Goal: Information Seeking & Learning: Check status

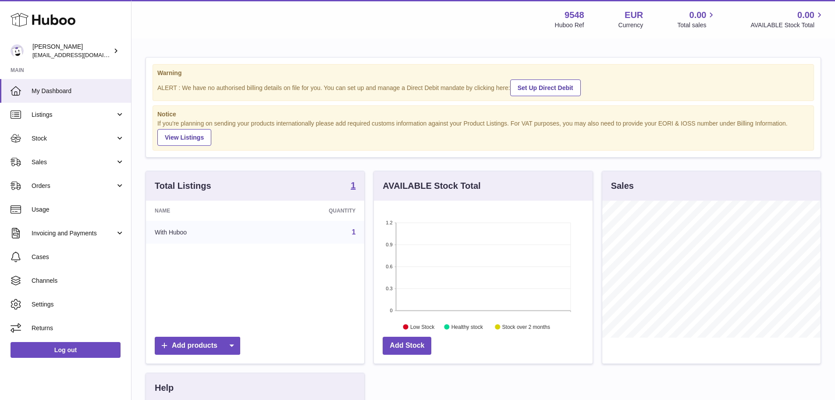
scroll to position [137, 219]
click at [52, 140] on span "Stock" at bounding box center [74, 138] width 84 height 8
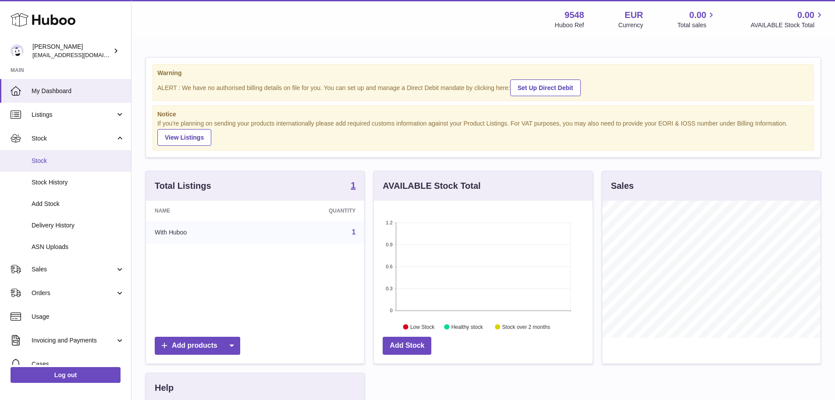
click at [48, 164] on span "Stock" at bounding box center [78, 161] width 93 height 8
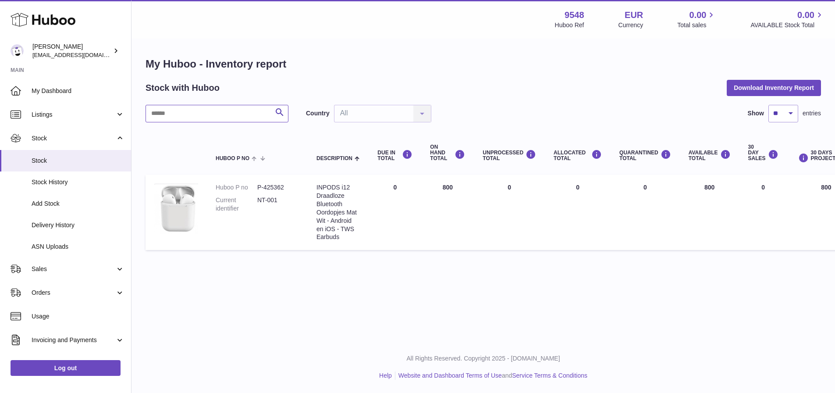
click at [196, 107] on input "text" at bounding box center [217, 114] width 143 height 18
paste input "****"
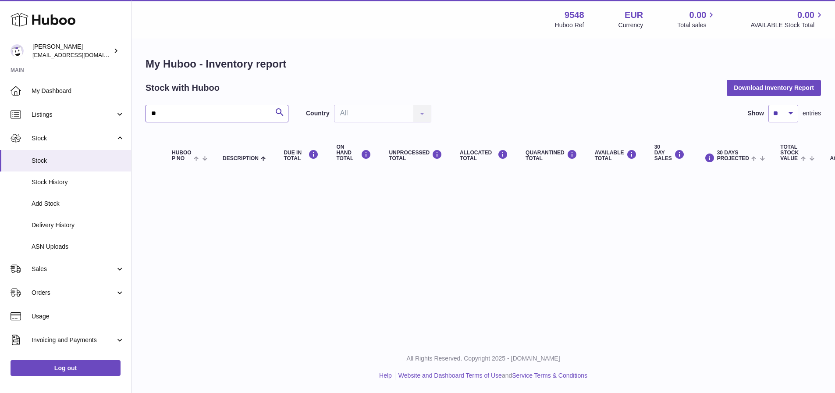
type input "*"
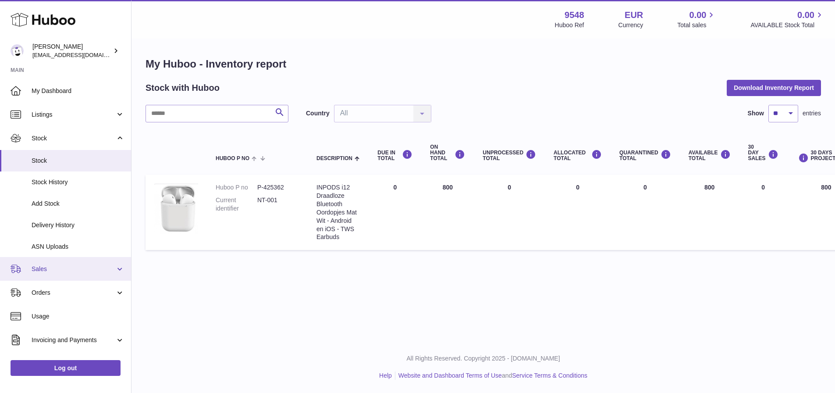
click at [107, 268] on span "Sales" at bounding box center [74, 269] width 84 height 8
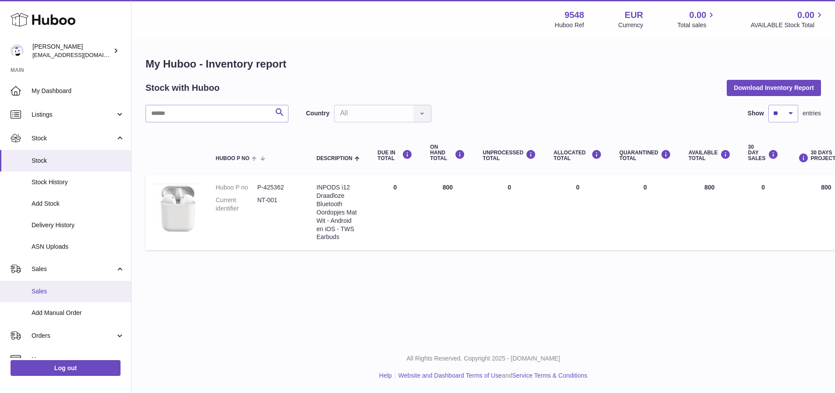
click at [96, 284] on link "Sales" at bounding box center [65, 291] width 131 height 21
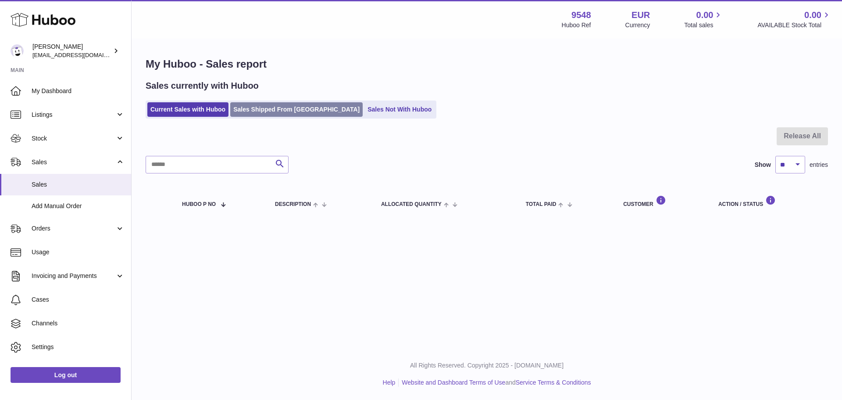
click at [270, 111] on link "Sales Shipped From [GEOGRAPHIC_DATA]" at bounding box center [296, 109] width 132 height 14
click at [307, 108] on link "Sales Shipped From [GEOGRAPHIC_DATA]" at bounding box center [296, 109] width 132 height 14
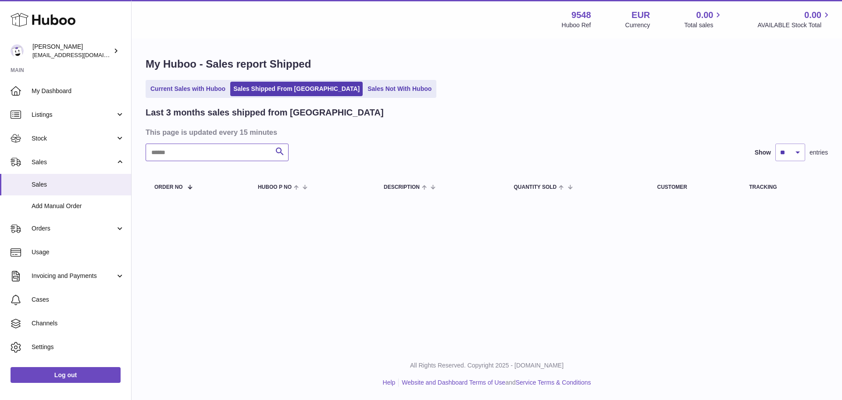
click at [201, 155] on input "text" at bounding box center [217, 152] width 143 height 18
click at [201, 80] on ul "Current Sales with Huboo Sales Shipped From Huboo Sales Not With Huboo" at bounding box center [291, 89] width 291 height 18
click at [208, 84] on link "Current Sales with Huboo" at bounding box center [187, 89] width 81 height 14
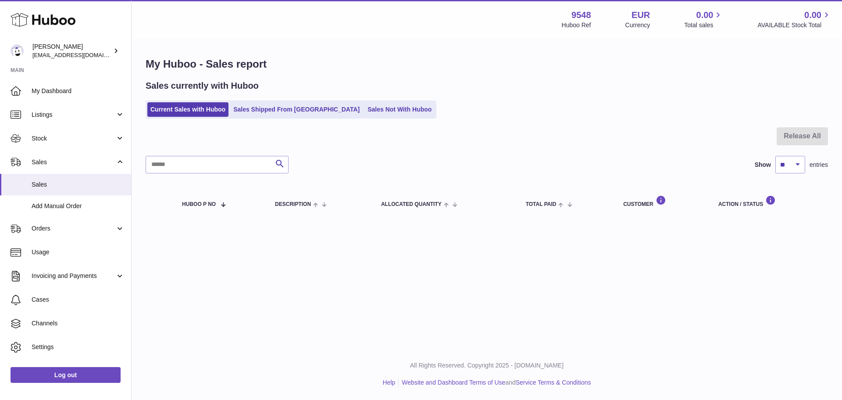
click at [367, 153] on div at bounding box center [487, 141] width 682 height 29
drag, startPoint x: 264, startPoint y: 1, endPoint x: 569, endPoint y: 82, distance: 315.8
click at [569, 82] on div "Sales currently with Huboo" at bounding box center [487, 86] width 682 height 12
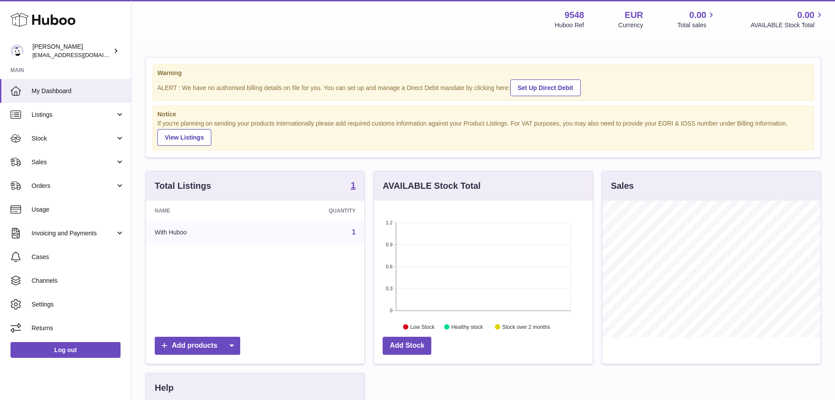
scroll to position [137, 219]
